Goal: Communication & Community: Answer question/provide support

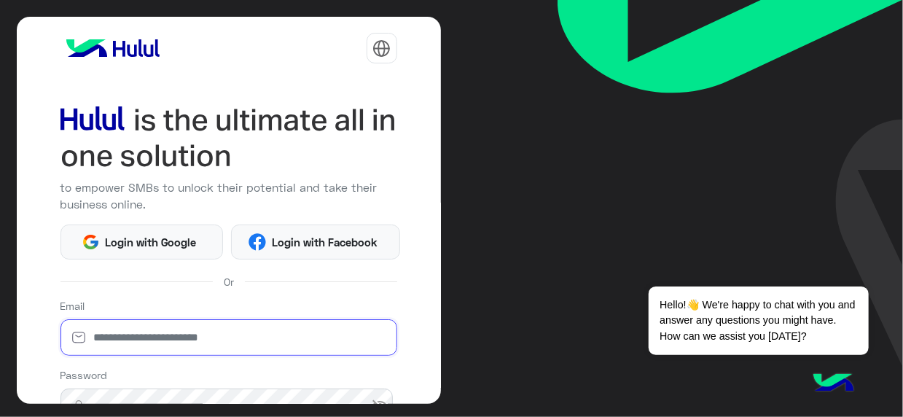
click at [225, 332] on input "email" at bounding box center [229, 337] width 337 height 36
type input "**********"
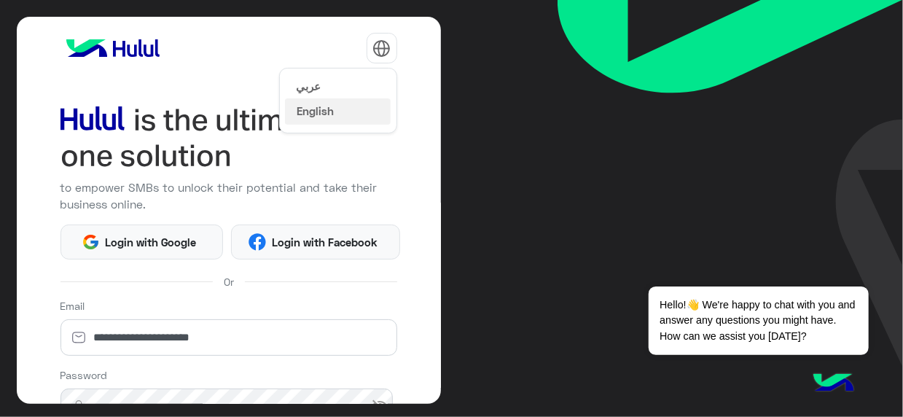
click at [360, 77] on button "عربي" at bounding box center [338, 86] width 106 height 25
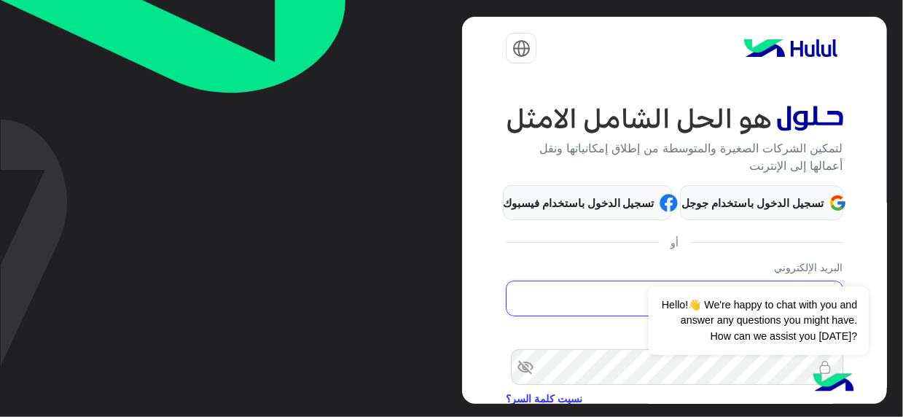
click at [588, 310] on input "**********" at bounding box center [674, 299] width 337 height 36
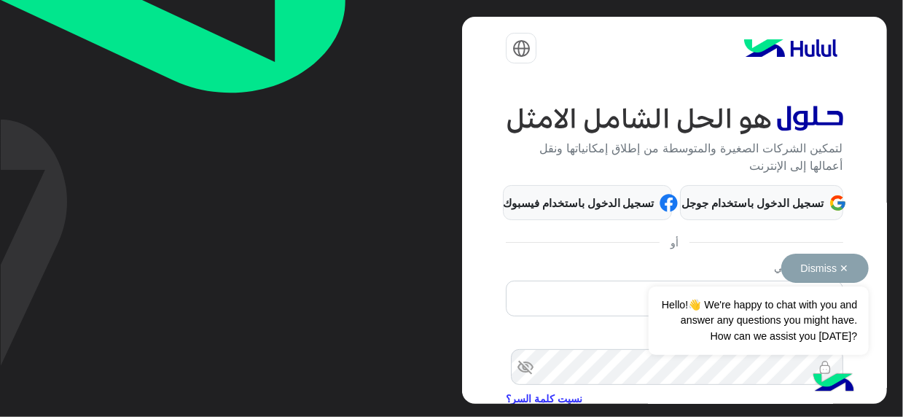
click at [841, 270] on button "Dismiss ✕" at bounding box center [824, 268] width 87 height 29
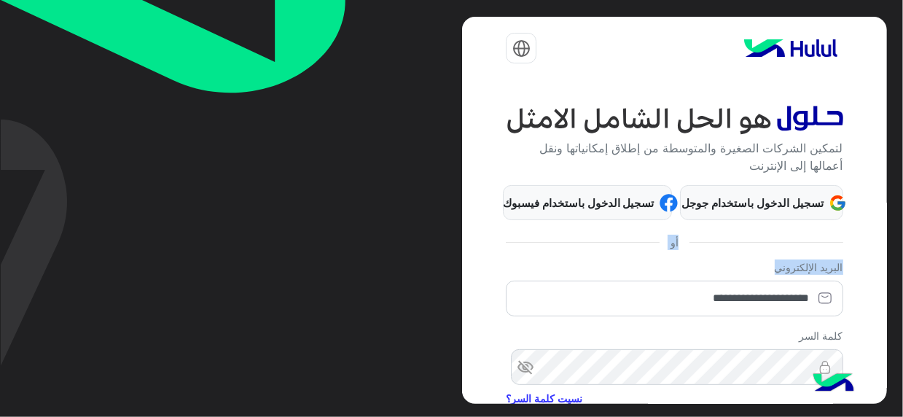
drag, startPoint x: 467, startPoint y: 212, endPoint x: 464, endPoint y: 272, distance: 59.8
click at [464, 272] on div "**********" at bounding box center [674, 211] width 424 height 388
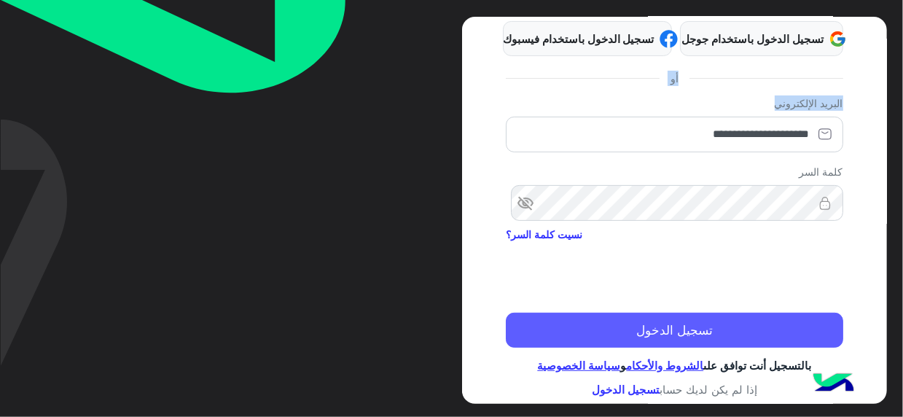
click at [684, 334] on button "تسجيل الدخول" at bounding box center [674, 330] width 337 height 35
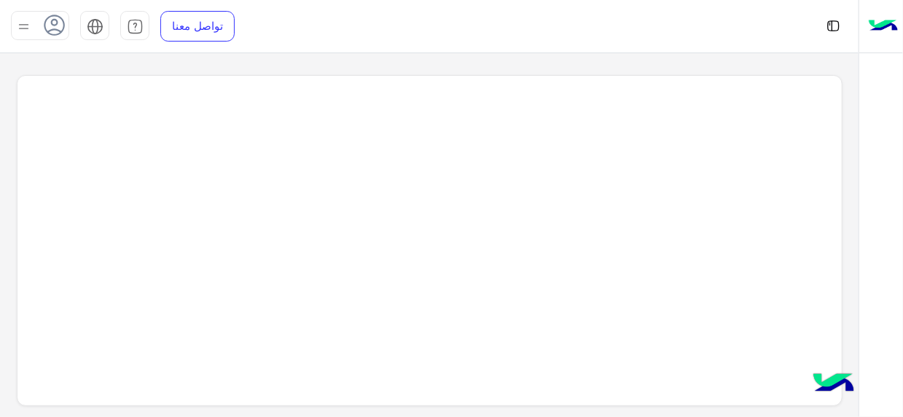
scroll to position [5, 0]
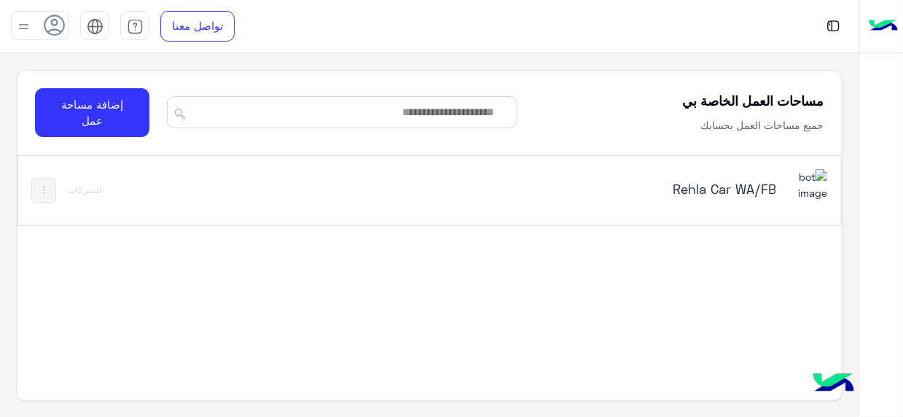
click at [725, 197] on div "Rehla Car WA/FB" at bounding box center [633, 190] width 286 height 20
click at [765, 192] on h5 "Rehla Car WA/FB" at bounding box center [633, 188] width 286 height 17
click at [712, 193] on h5 "Rehla Car WA/FB" at bounding box center [633, 188] width 286 height 17
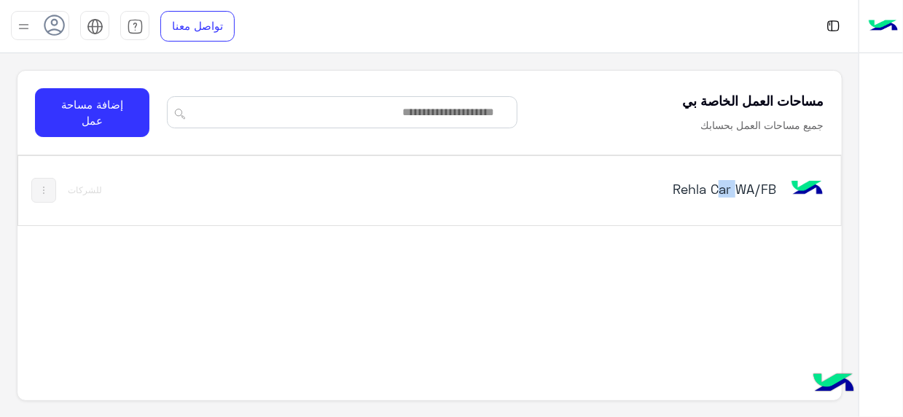
click at [712, 193] on h5 "Rehla Car WA/FB" at bounding box center [633, 188] width 286 height 17
click at [781, 270] on div "Rehla Car WA/FB للشركات" at bounding box center [429, 291] width 824 height 272
click at [818, 179] on img at bounding box center [807, 188] width 39 height 39
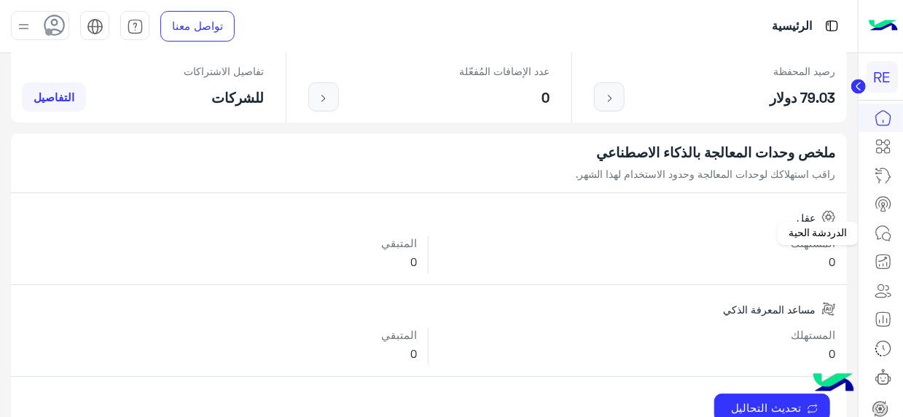
scroll to position [260, 0]
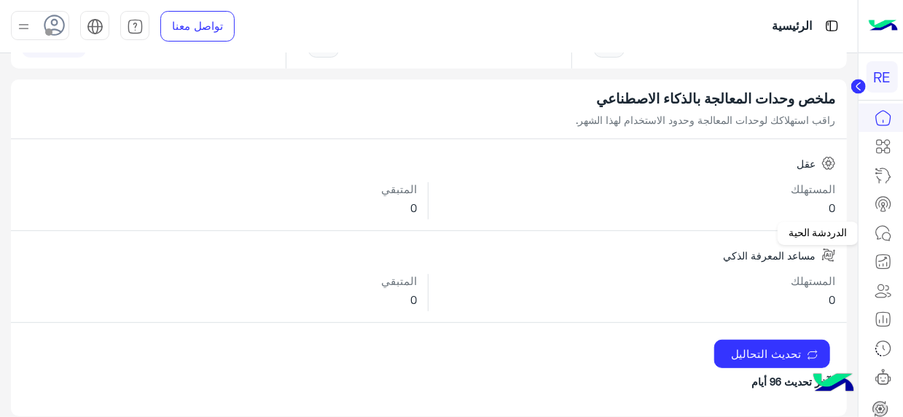
click at [881, 242] on link at bounding box center [883, 233] width 39 height 29
click at [886, 233] on icon at bounding box center [887, 237] width 8 height 8
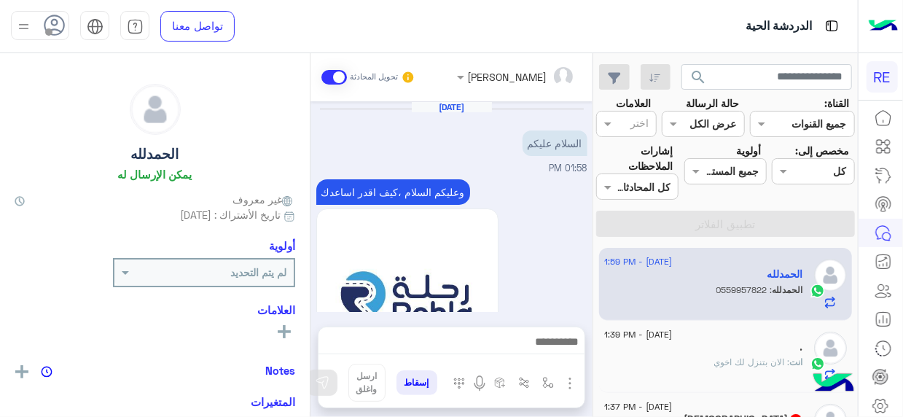
scroll to position [676, 0]
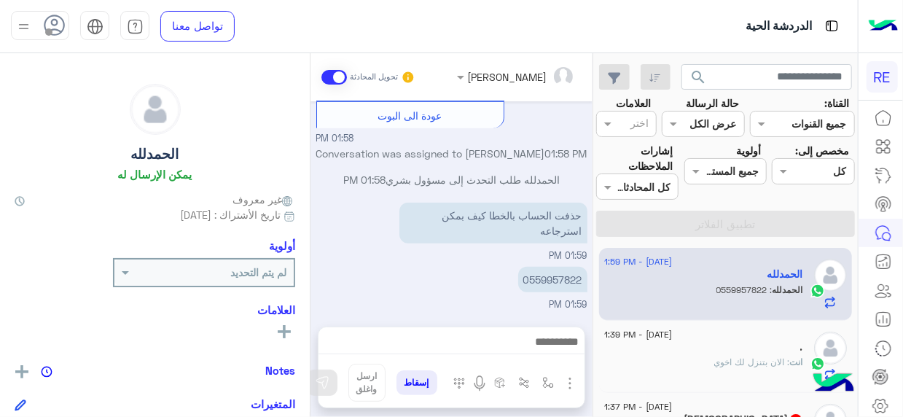
click at [598, 260] on div "8 September - 1:59 PM الحمدلله الحمدلله : 0559957822 8 September - 1:39 PM . ان…" at bounding box center [725, 333] width 265 height 180
click at [597, 262] on div "8 September - 1:59 PM الحمدلله الحمدلله : 0559957822 8 September - 1:39 PM . ان…" at bounding box center [725, 333] width 265 height 180
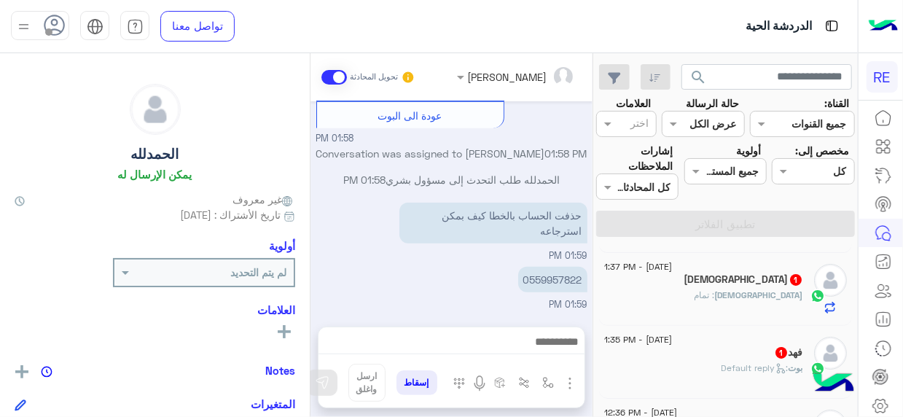
scroll to position [178, 0]
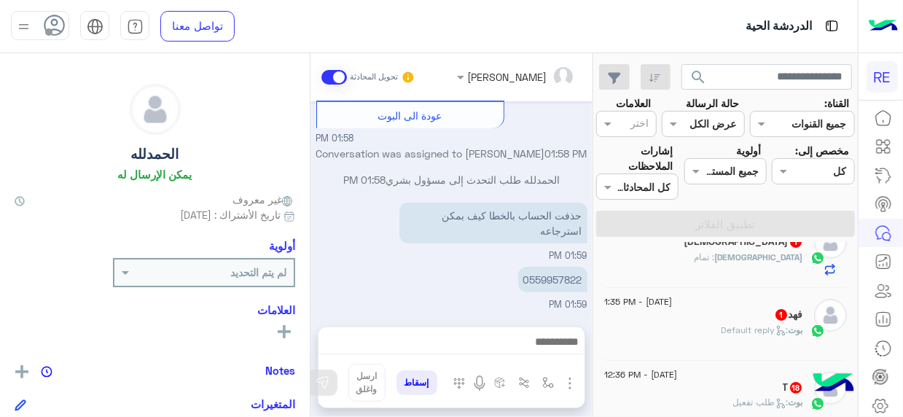
click at [722, 266] on div "Islam : تمام" at bounding box center [703, 264] width 199 height 26
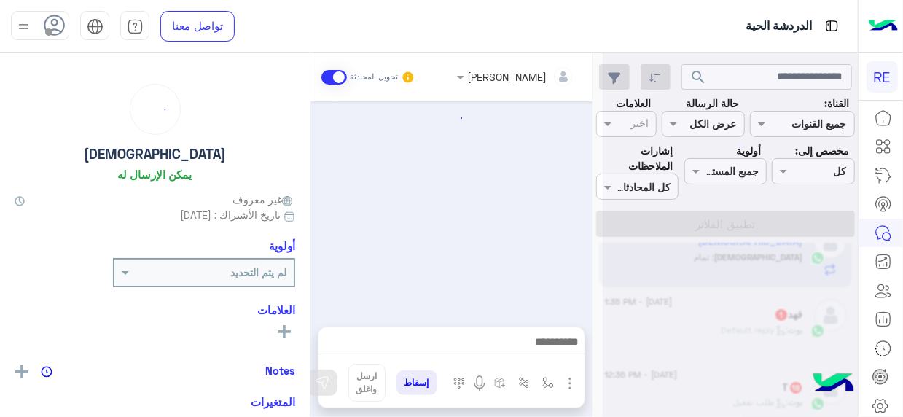
scroll to position [316, 0]
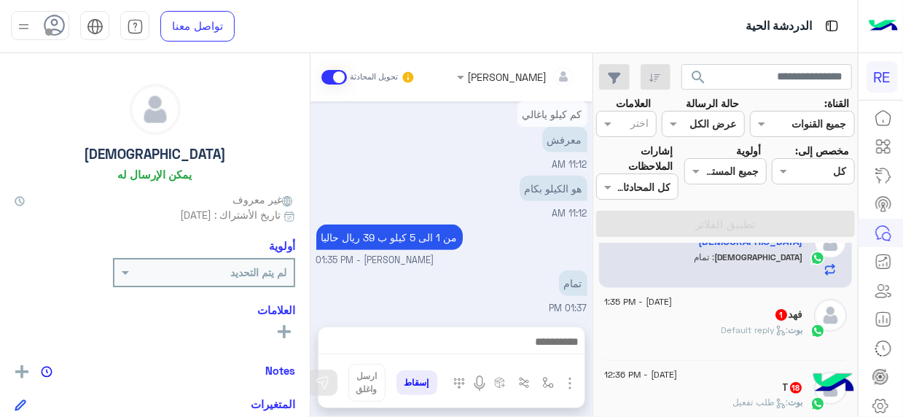
click at [693, 311] on div "فهد 1" at bounding box center [703, 315] width 199 height 15
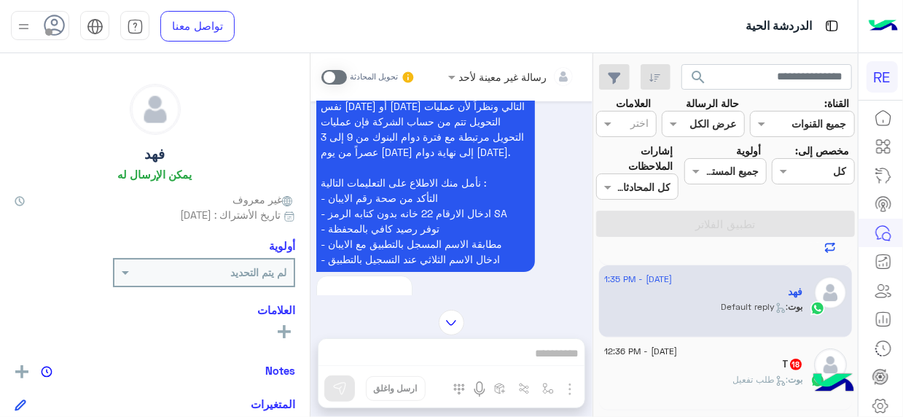
scroll to position [2866, 0]
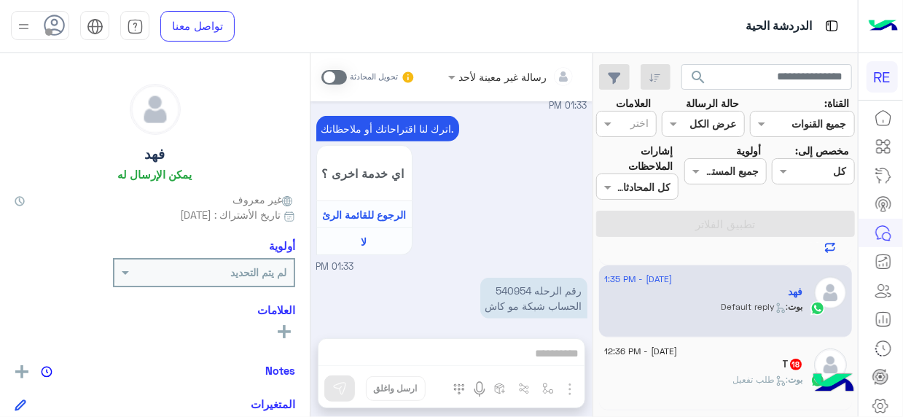
click at [345, 81] on span at bounding box center [334, 77] width 26 height 15
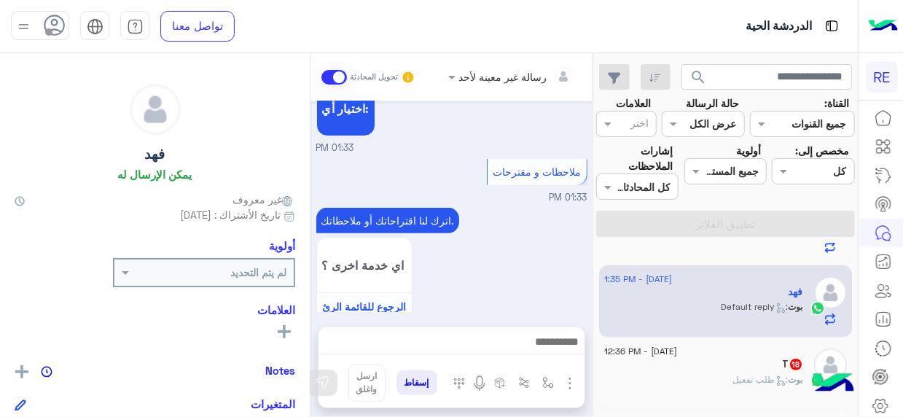
scroll to position [3011, 0]
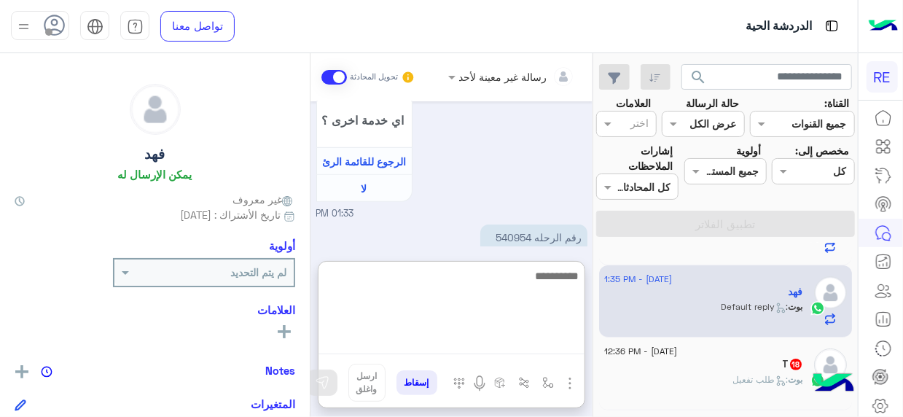
click at [564, 343] on textarea at bounding box center [452, 310] width 266 height 87
type textarea "**********"
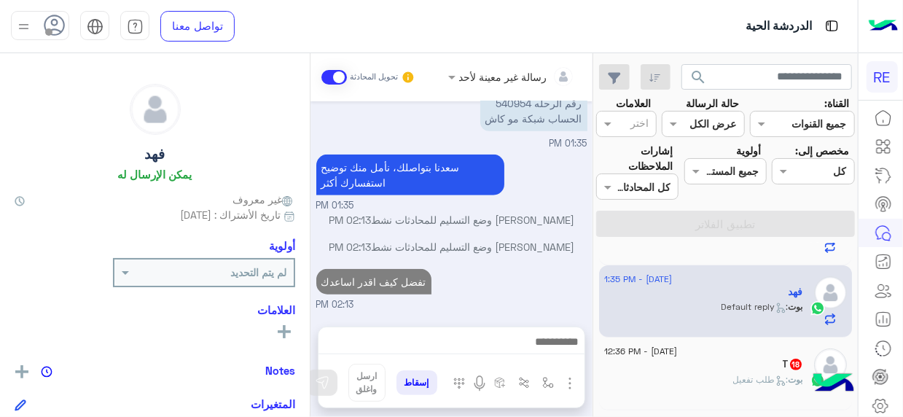
scroll to position [3123, 0]
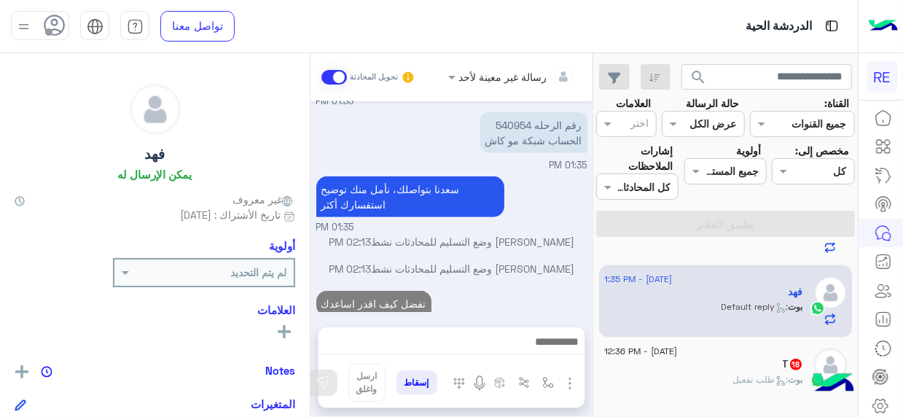
click at [695, 378] on div "بوت : طلب تفعيل" at bounding box center [703, 386] width 199 height 26
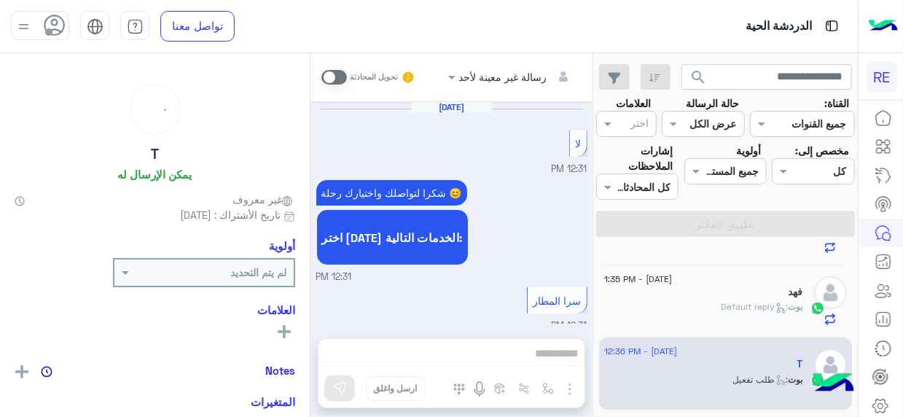
scroll to position [1559, 0]
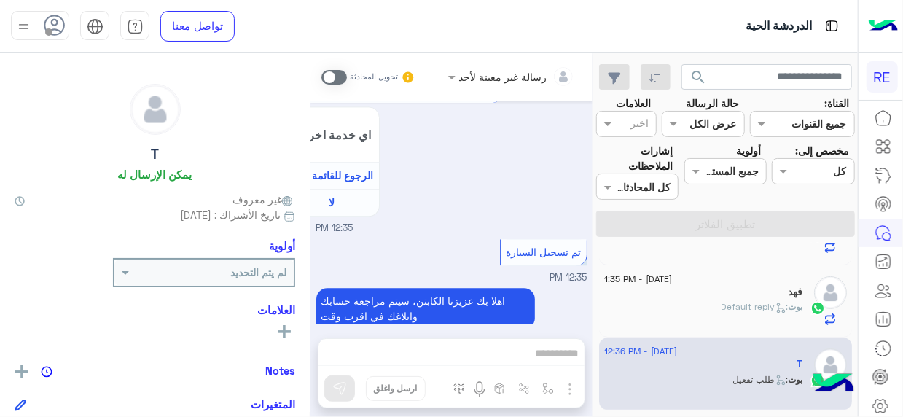
click at [344, 72] on span at bounding box center [334, 77] width 26 height 15
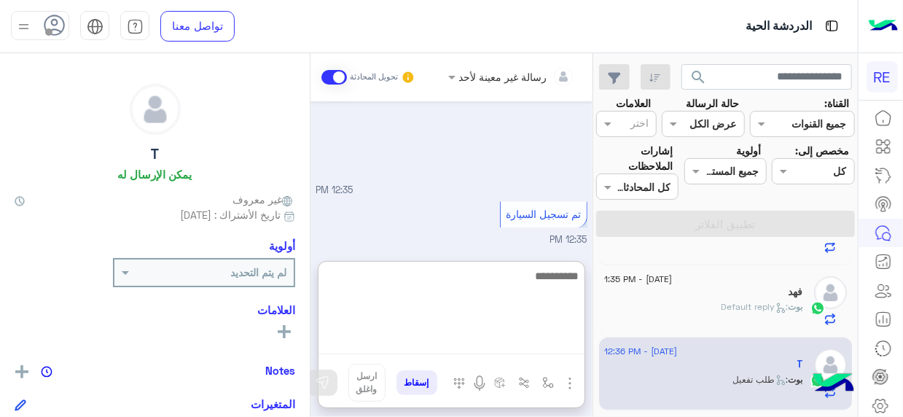
click at [569, 348] on textarea at bounding box center [452, 310] width 266 height 87
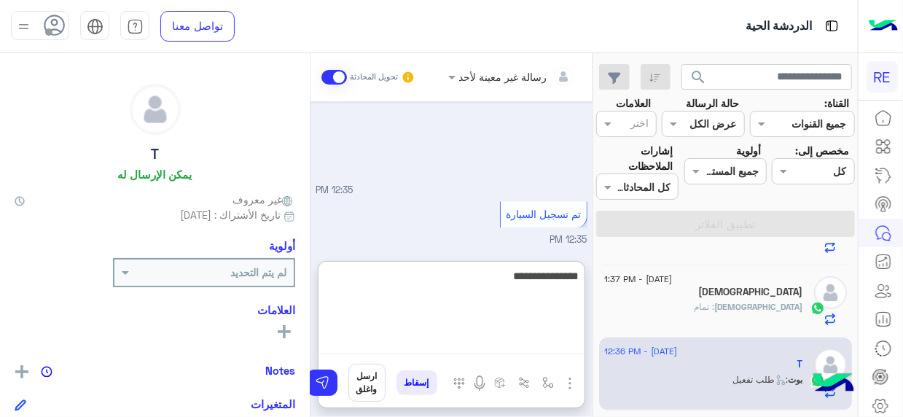
type textarea "**********"
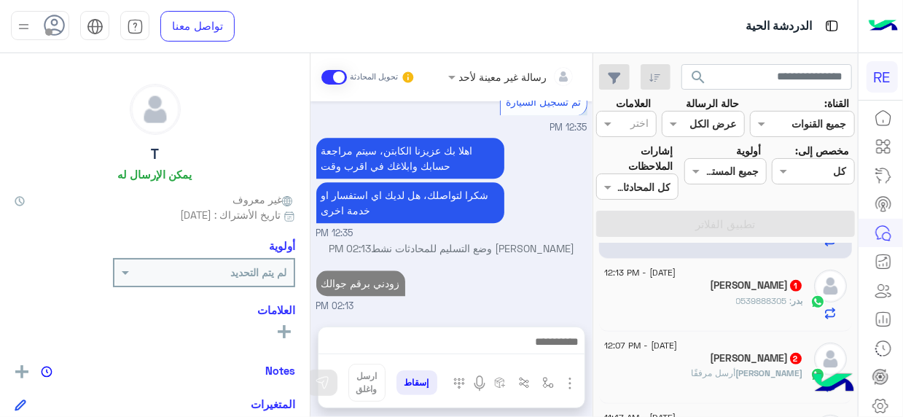
scroll to position [1675, 0]
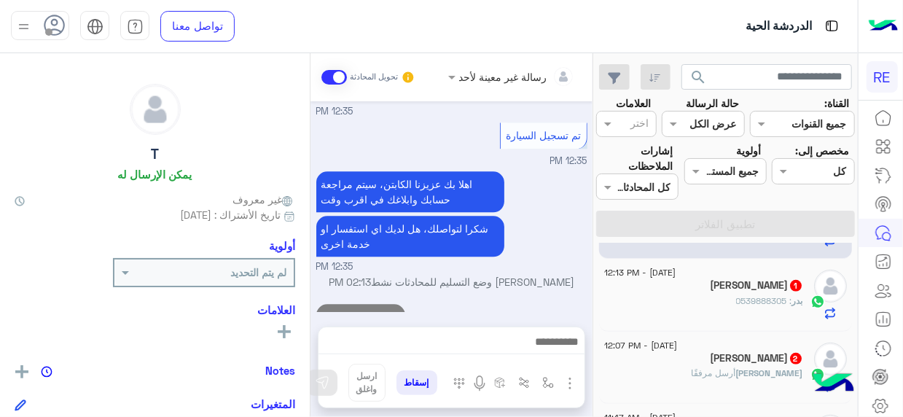
click at [705, 285] on div "بدر المطيري 1" at bounding box center [703, 286] width 199 height 15
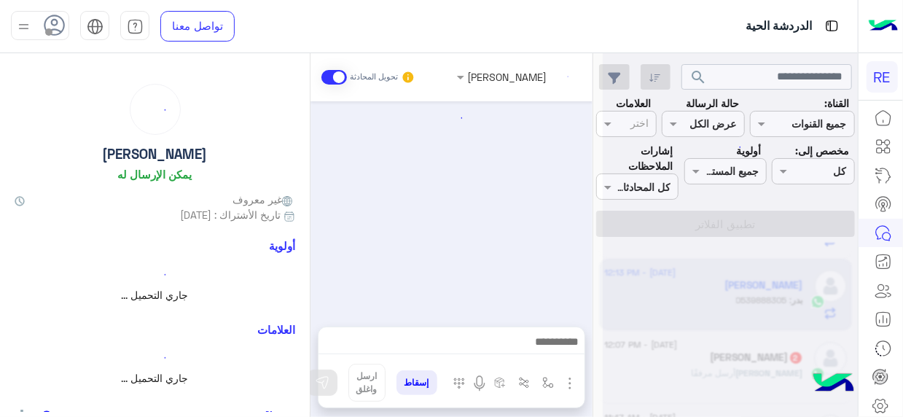
scroll to position [884, 0]
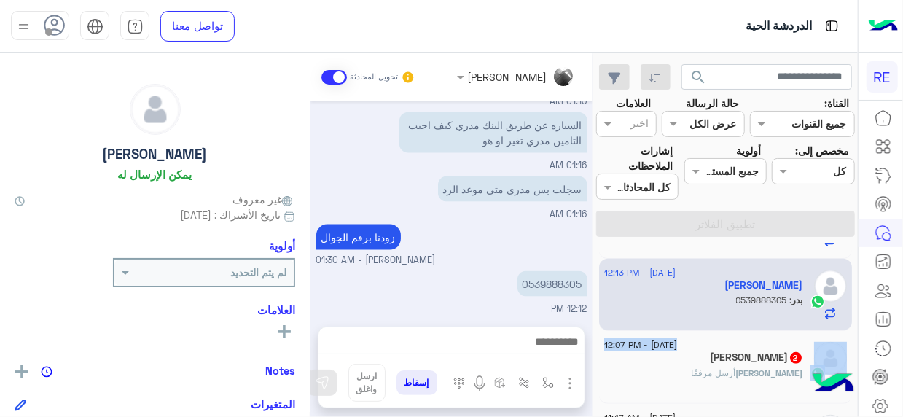
drag, startPoint x: 600, startPoint y: 296, endPoint x: 715, endPoint y: 354, distance: 129.1
click at [715, 354] on div "8 September - 2:13 PM T انت : زودني برقم جوالك 8 September - 2:13 PM فهد انت : …" at bounding box center [725, 333] width 265 height 180
click at [715, 354] on div "Abdulaziz 2" at bounding box center [703, 358] width 199 height 15
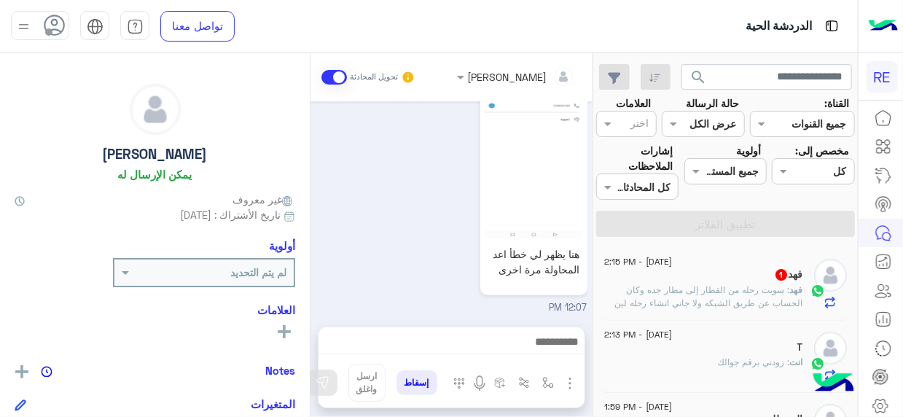
click at [760, 278] on div "فهد 1" at bounding box center [703, 275] width 199 height 15
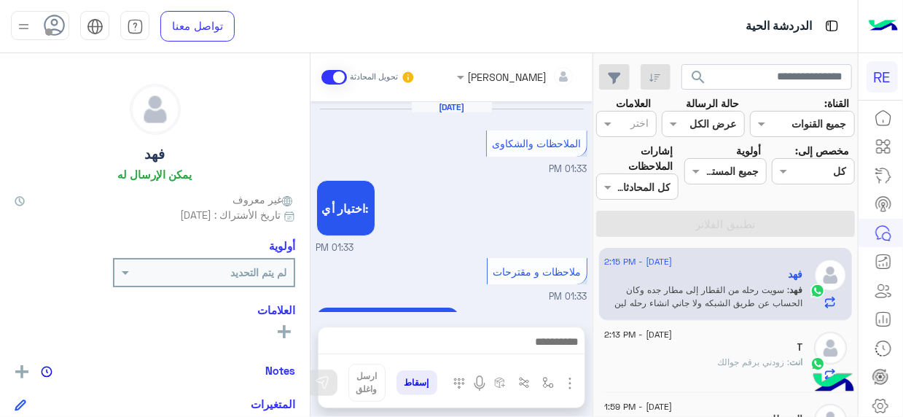
scroll to position [454, 0]
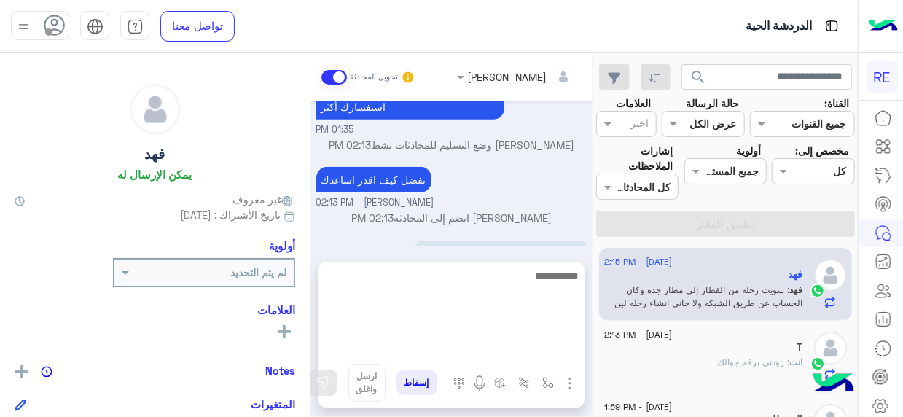
click at [569, 341] on textarea at bounding box center [452, 310] width 266 height 87
type textarea "********"
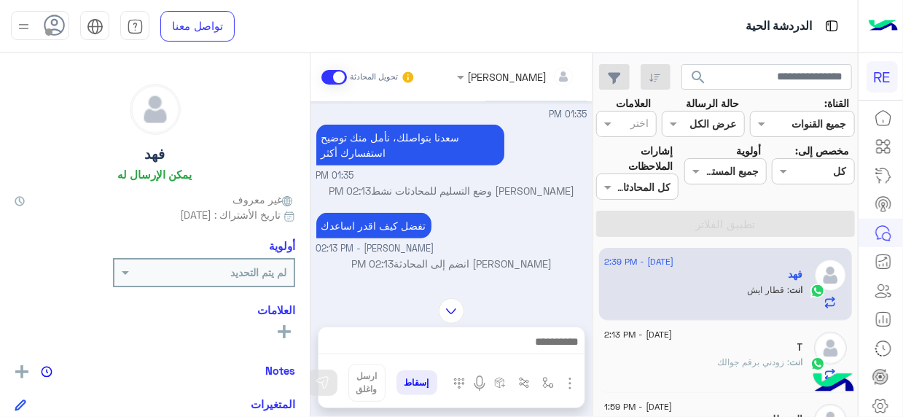
scroll to position [500, 0]
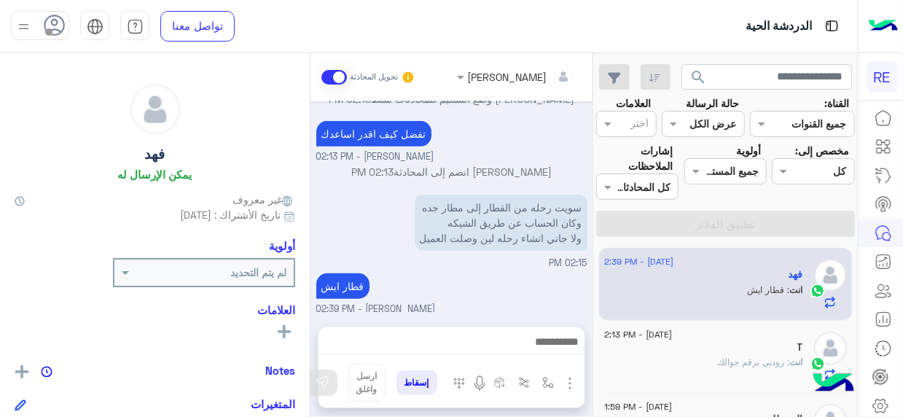
click at [431, 298] on div "قطار ايش" at bounding box center [384, 286] width 136 height 33
click at [412, 306] on span "Terhal Almodon - 02:39 PM" at bounding box center [376, 310] width 120 height 14
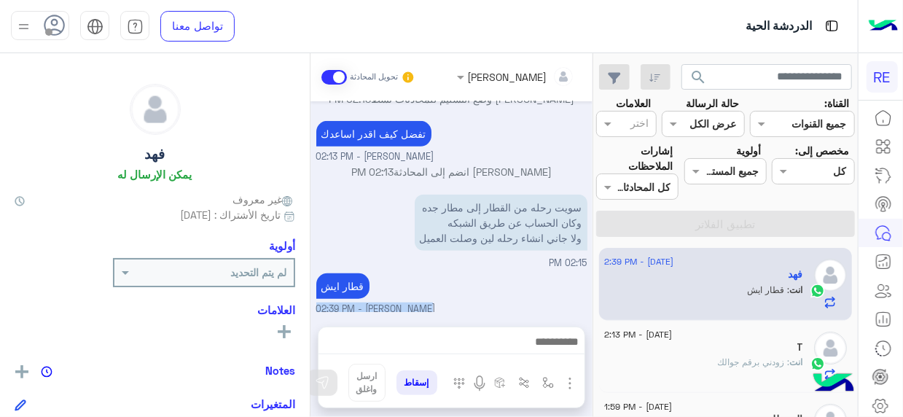
click at [412, 306] on span "Terhal Almodon - 02:39 PM" at bounding box center [376, 310] width 120 height 14
click at [397, 281] on div "قطار ايش" at bounding box center [384, 286] width 136 height 26
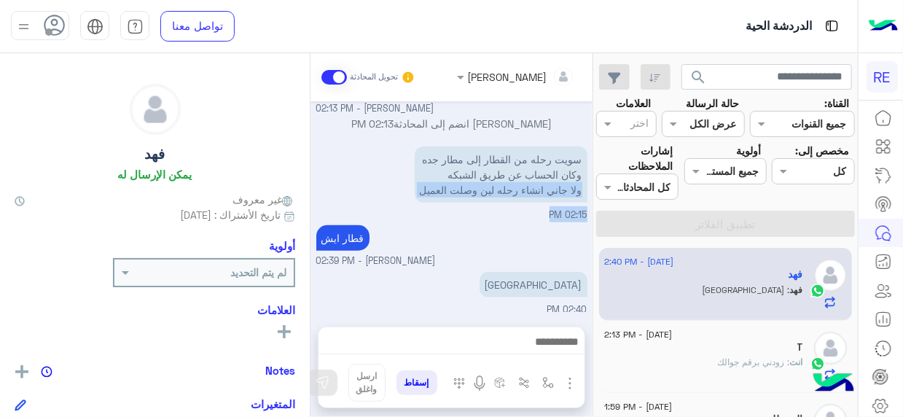
drag, startPoint x: 580, startPoint y: 199, endPoint x: 544, endPoint y: 248, distance: 60.5
click at [544, 248] on div "Sep 8, 2025 الملاحظات والشكاوى 01:33 PM اختيار أي: 01:33 PM ملاحظات و مقترحات 0…" at bounding box center [452, 206] width 282 height 211
click at [544, 248] on div "قطار ايش Terhal Almodon - 02:39 PM" at bounding box center [451, 245] width 271 height 47
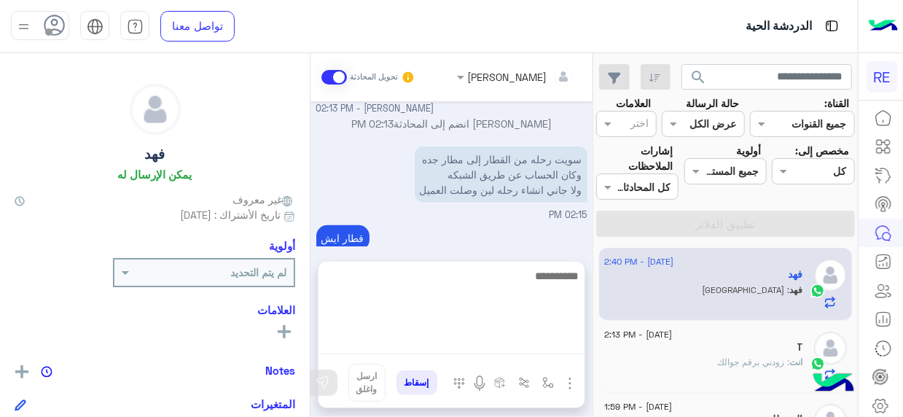
click at [570, 340] on textarea at bounding box center [452, 310] width 266 height 87
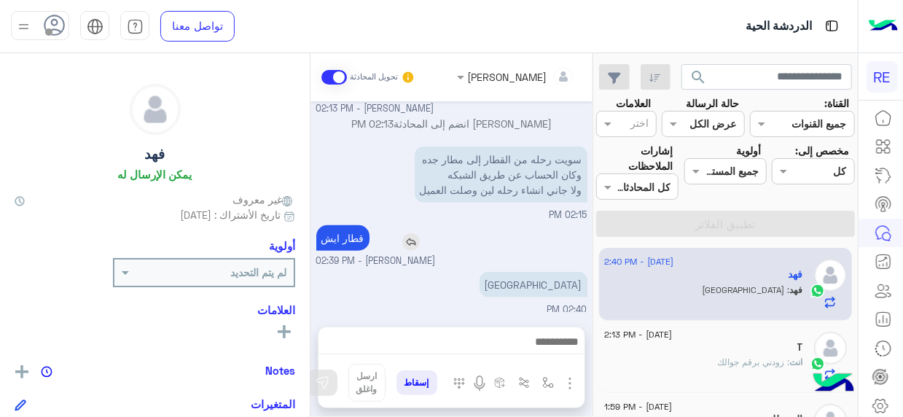
click at [428, 228] on div "قطار ايش" at bounding box center [384, 238] width 136 height 26
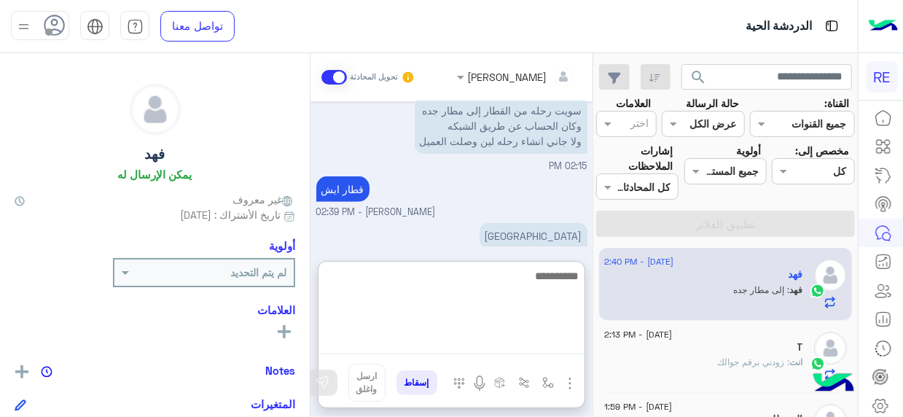
click at [565, 337] on textarea at bounding box center [452, 310] width 266 height 87
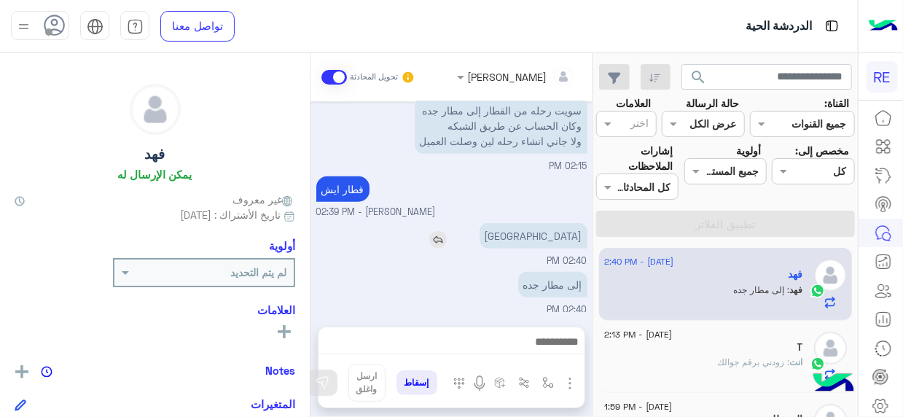
click at [447, 239] on img at bounding box center [437, 239] width 17 height 17
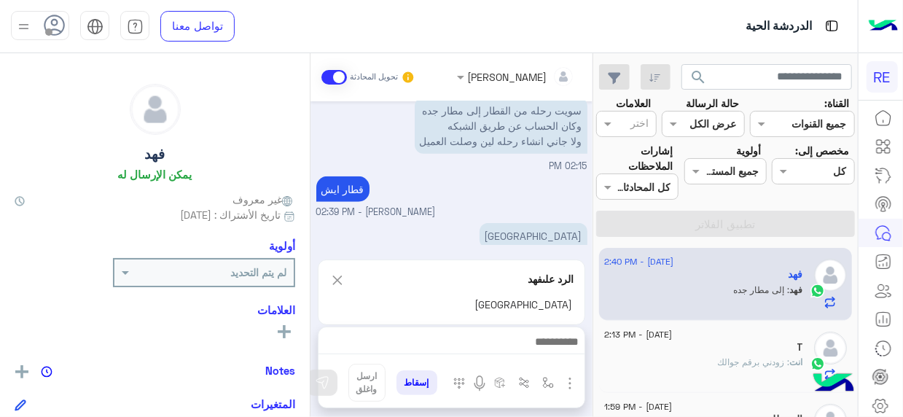
click at [332, 285] on img at bounding box center [337, 280] width 16 height 18
click at [569, 343] on textarea at bounding box center [452, 310] width 266 height 87
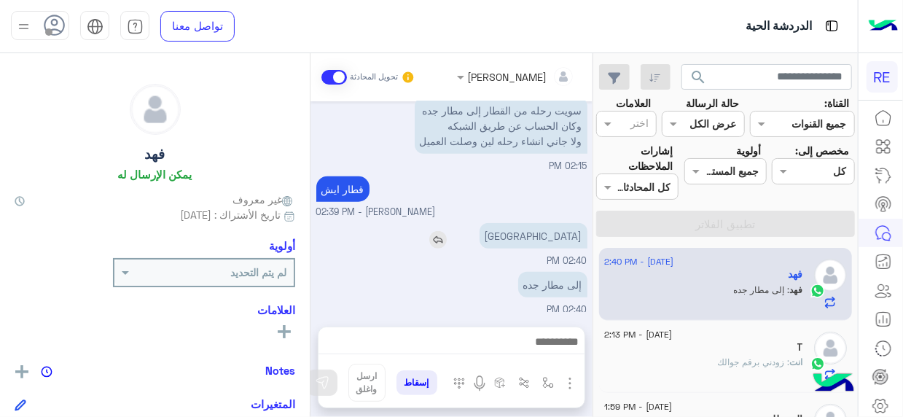
click at [502, 236] on div "مكة" at bounding box center [492, 236] width 191 height 26
click at [468, 311] on div "إلى مطار جده 02:40 PM" at bounding box center [451, 292] width 271 height 49
click at [570, 284] on p "إلى مطار جده" at bounding box center [552, 285] width 69 height 26
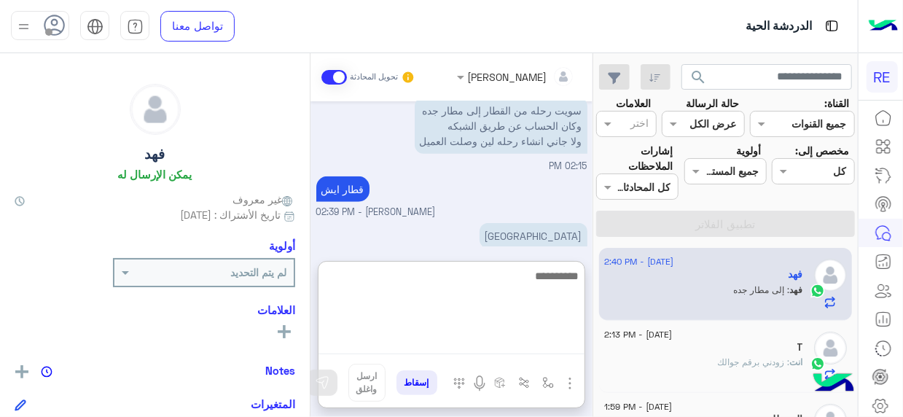
click at [577, 344] on textarea at bounding box center [452, 310] width 266 height 87
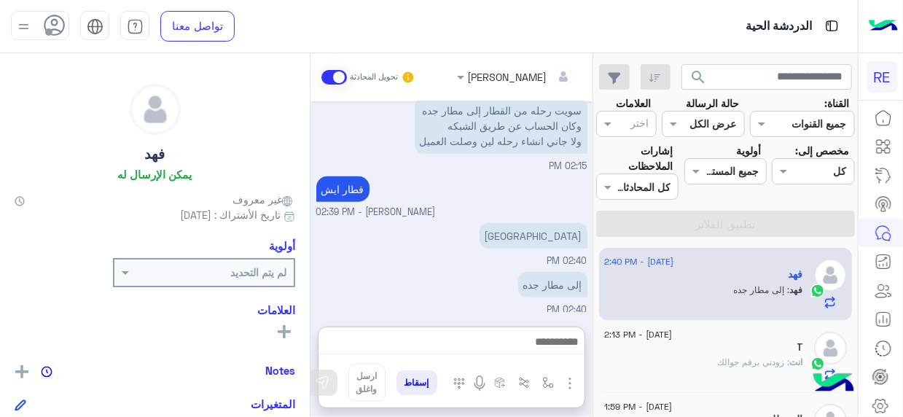
click at [534, 248] on div "Terhal Almodon تحويل المحادثة Sep 8, 2025 الملاحظات والشكاوى 01:33 PM اختيار أي…" at bounding box center [452, 238] width 282 height 370
click at [426, 190] on div "قطار ايش" at bounding box center [384, 189] width 136 height 26
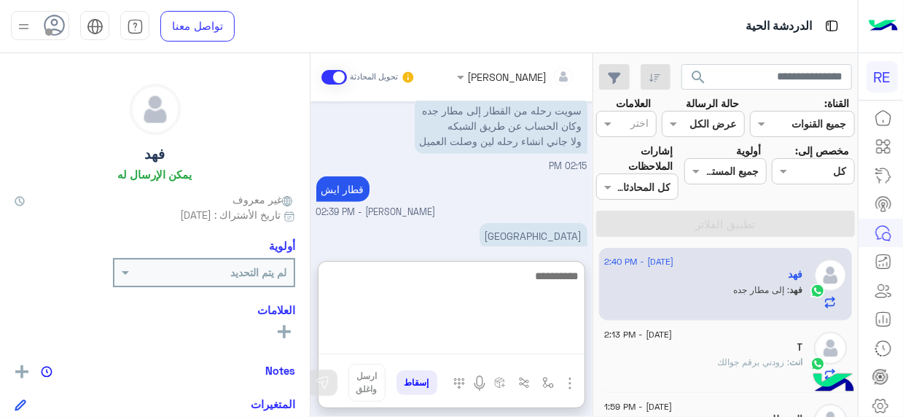
click at [573, 342] on textarea at bounding box center [452, 310] width 266 height 87
click at [569, 341] on textarea at bounding box center [452, 310] width 266 height 87
type textarea "*"
type textarea "**********"
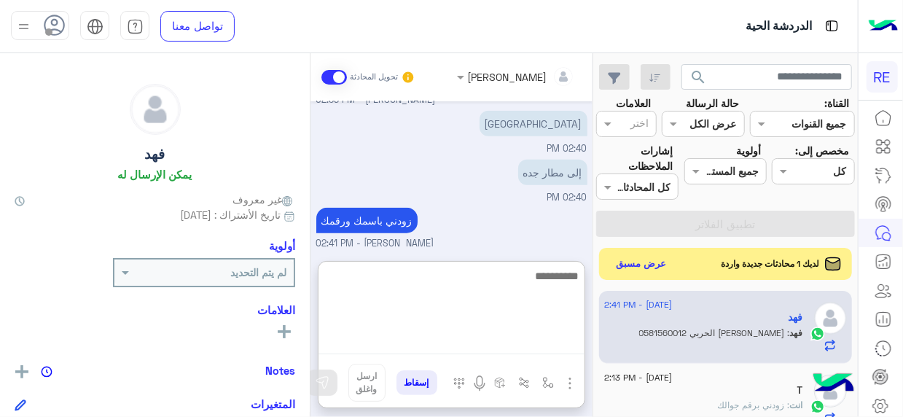
scroll to position [709, 0]
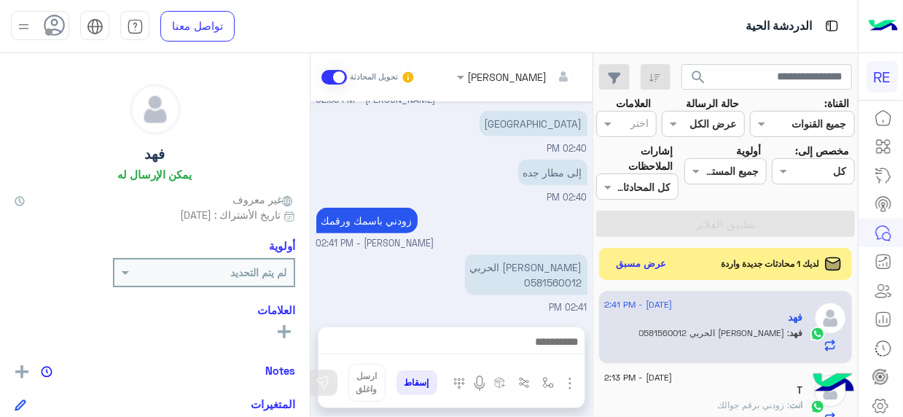
click at [514, 235] on div "زودني باسمك ورقمك Terhal Almodon - 02:41 PM" at bounding box center [451, 227] width 271 height 47
click at [573, 280] on p "فهد منور الحربي 0581560012" at bounding box center [526, 277] width 122 height 41
copy p "0581560012"
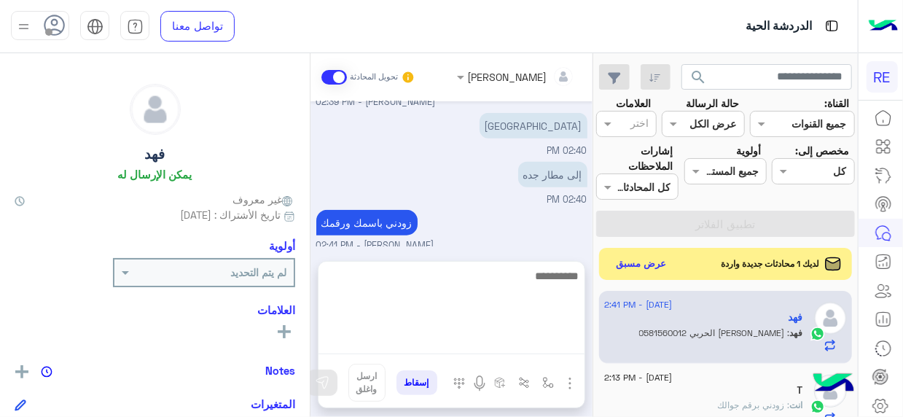
scroll to position [709, 0]
click at [566, 340] on textarea at bounding box center [452, 310] width 266 height 87
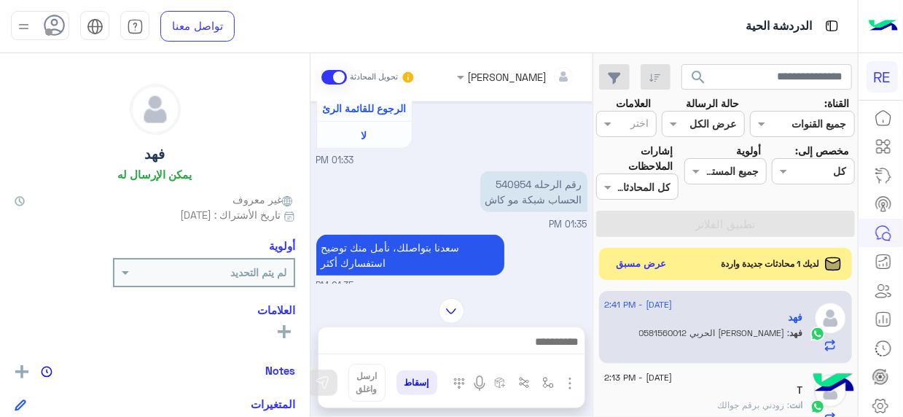
scroll to position [270, 0]
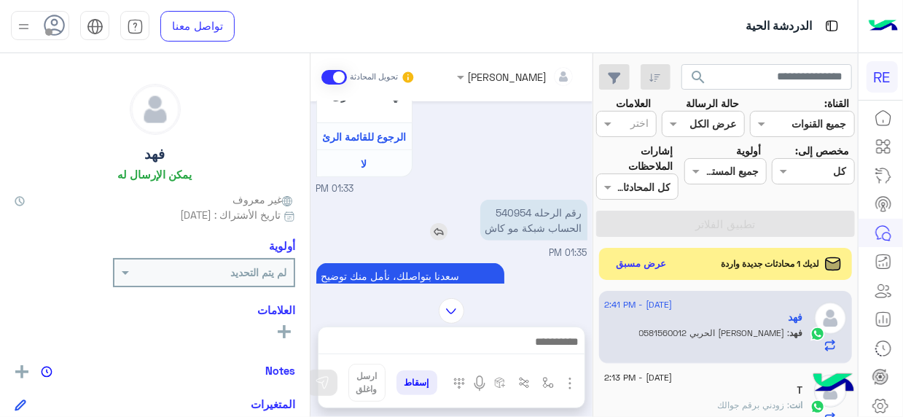
click at [526, 215] on p "رقم الرحله 540954 الحساب شبكة مو كاش" at bounding box center [533, 220] width 107 height 41
copy p "540954"
click at [453, 316] on img at bounding box center [452, 311] width 26 height 26
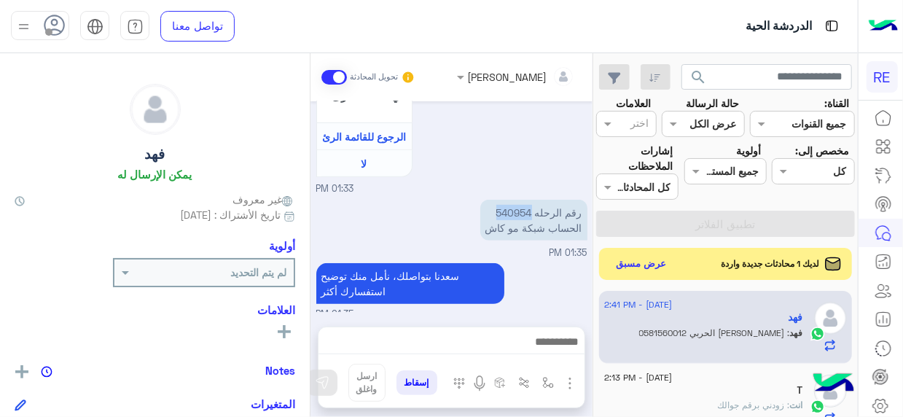
scroll to position [707, 0]
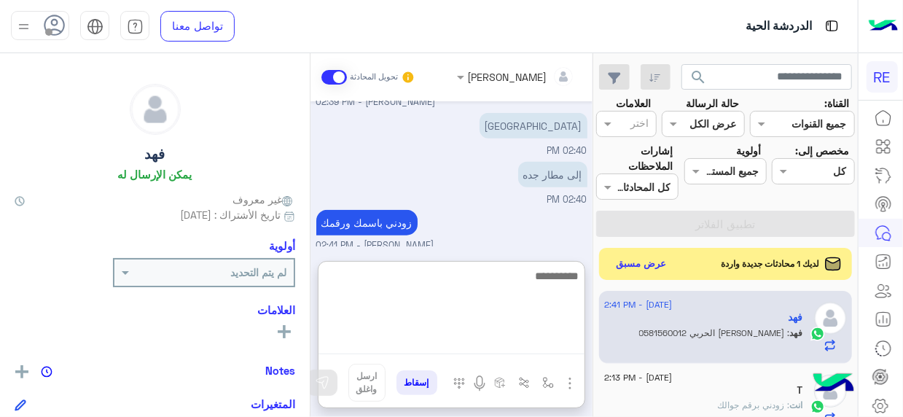
click at [550, 343] on textarea at bounding box center [452, 310] width 266 height 87
type textarea "********"
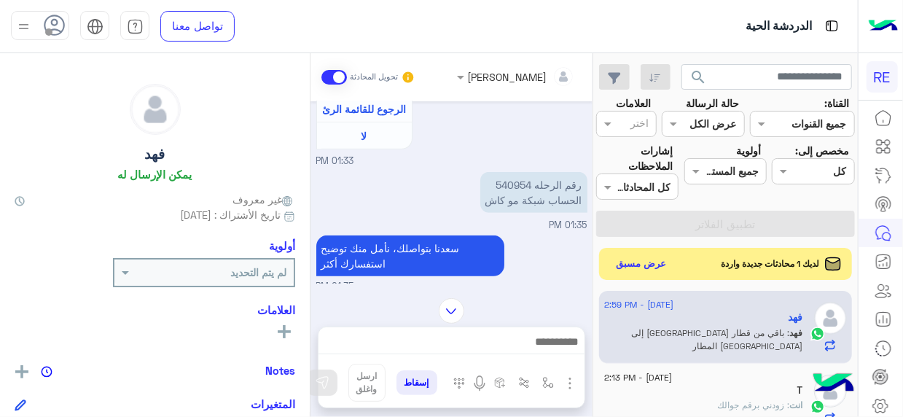
scroll to position [865, 0]
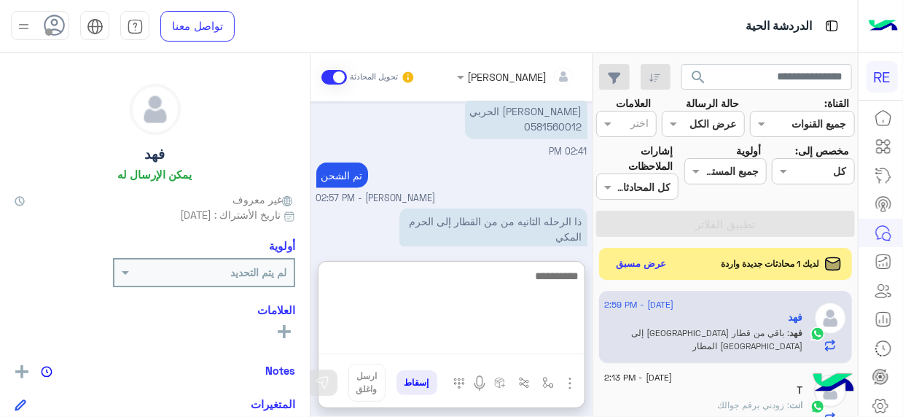
click at [566, 345] on textarea at bounding box center [452, 310] width 266 height 87
type textarea "**********"
